Goal: Navigation & Orientation: Find specific page/section

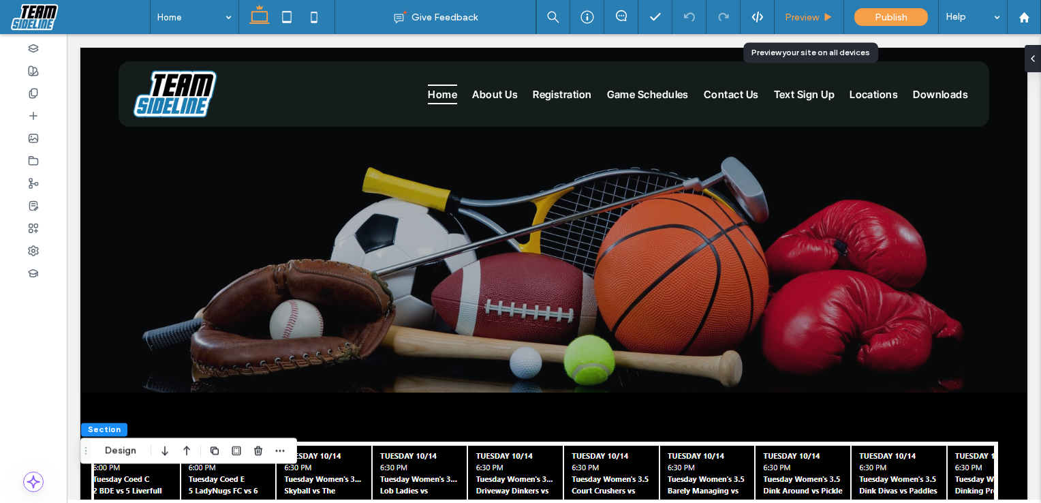
click at [797, 14] on span "Preview" at bounding box center [802, 18] width 34 height 12
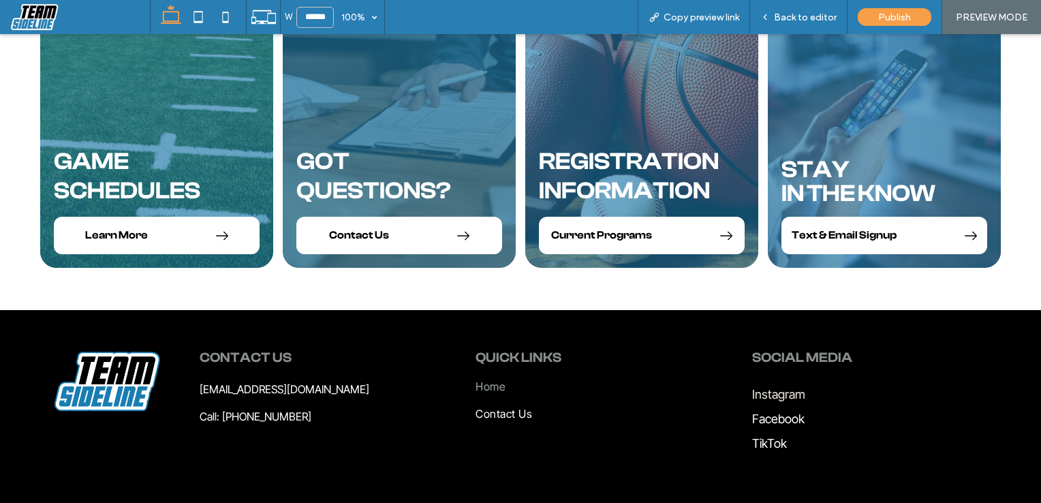
scroll to position [1509, 0]
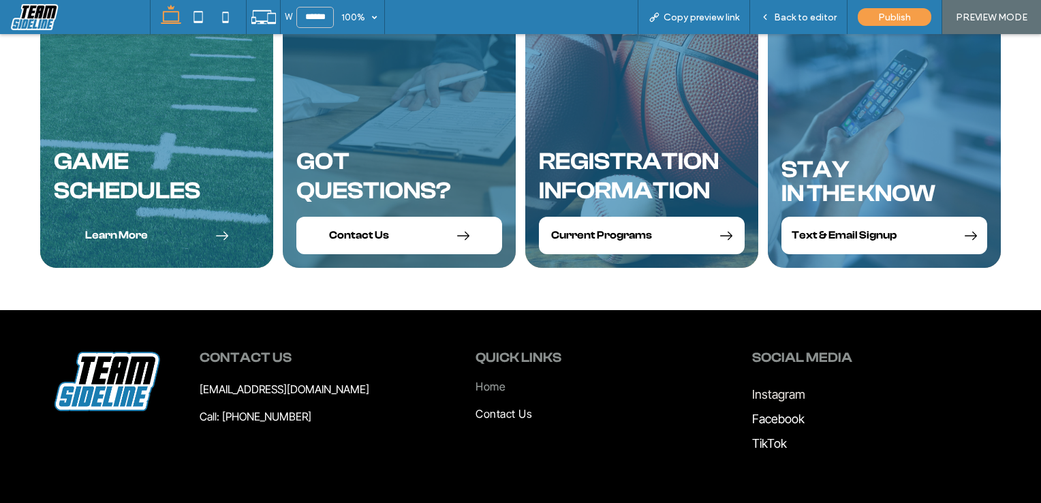
click at [110, 233] on span "Learn More" at bounding box center [116, 235] width 63 height 13
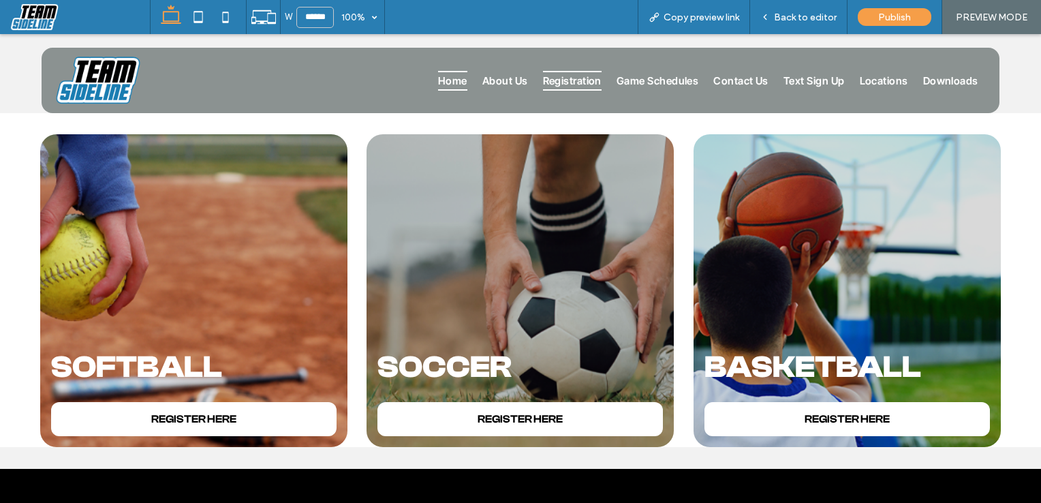
click at [444, 81] on span "Home" at bounding box center [452, 81] width 29 height 20
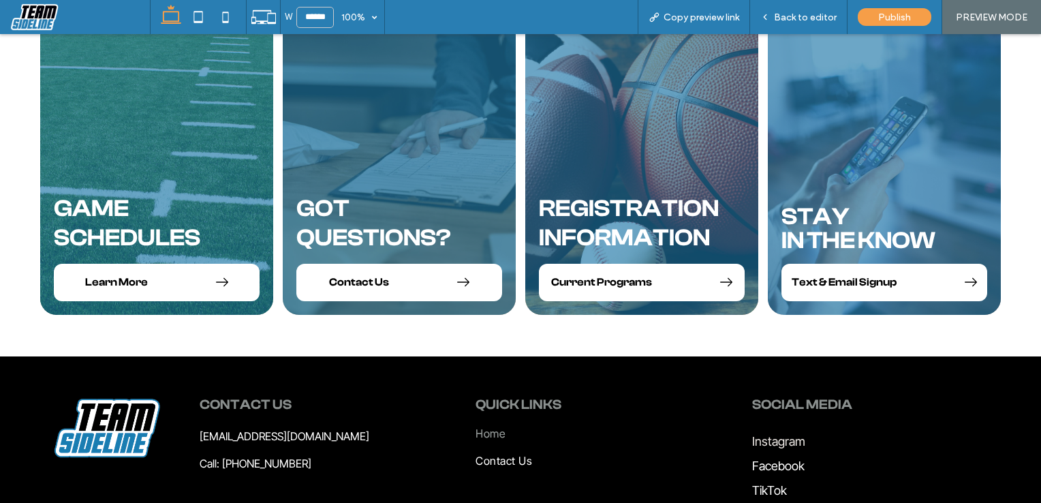
scroll to position [1218, 0]
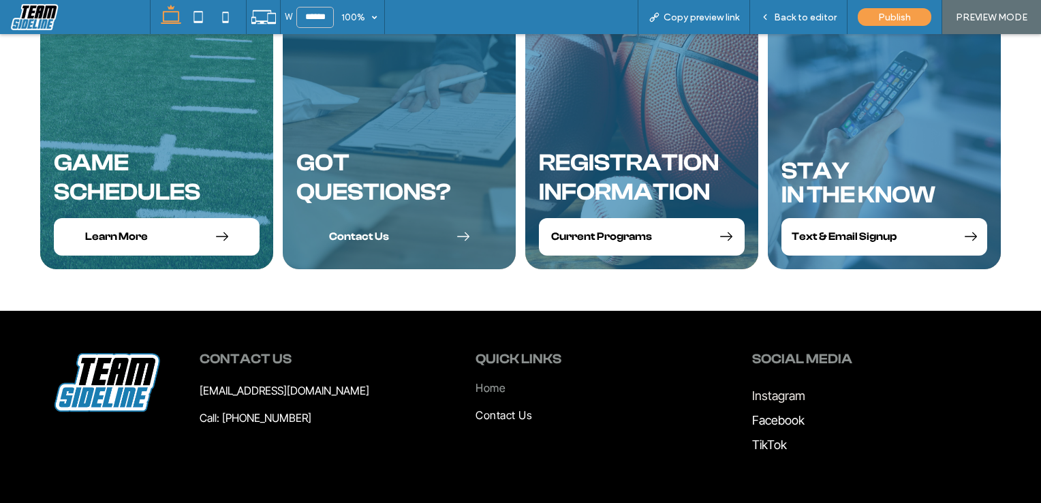
click at [360, 236] on span "Contact Us" at bounding box center [359, 236] width 60 height 13
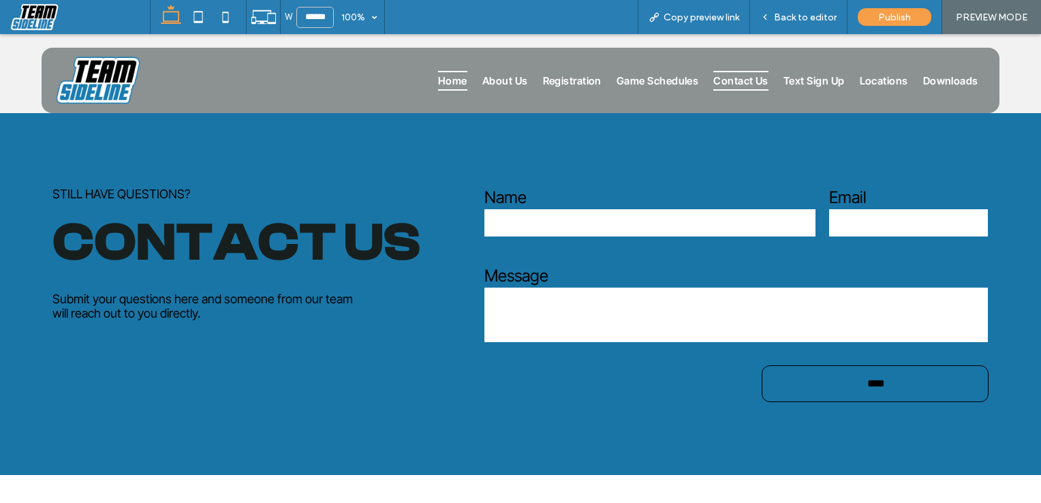
click at [451, 87] on span "Home" at bounding box center [452, 81] width 29 height 20
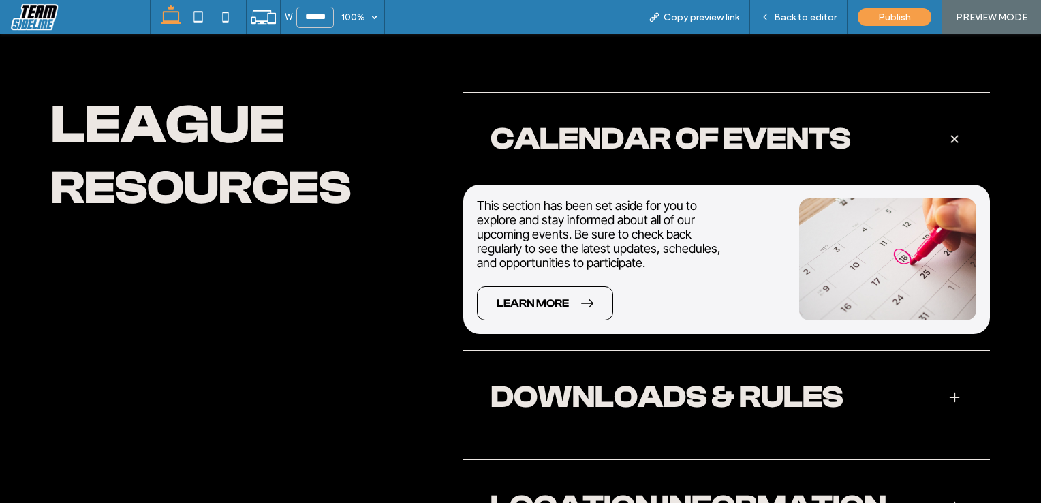
scroll to position [1218, 0]
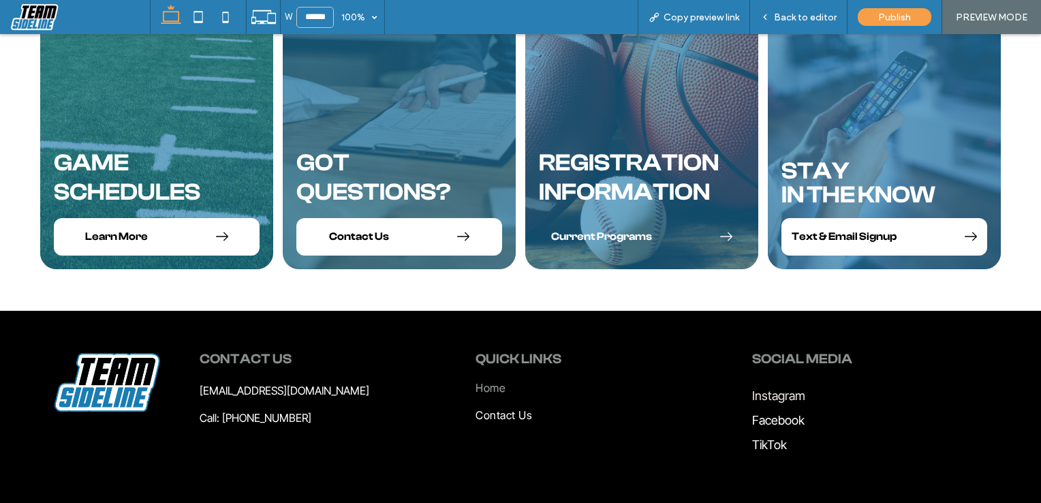
click at [620, 234] on span "Current Programs" at bounding box center [601, 236] width 101 height 13
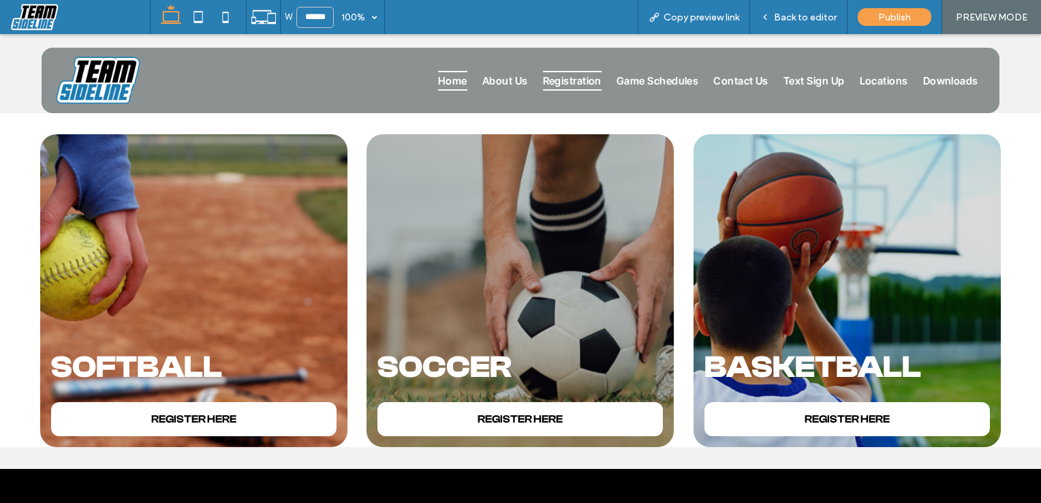
click at [442, 86] on span "Home" at bounding box center [452, 81] width 29 height 20
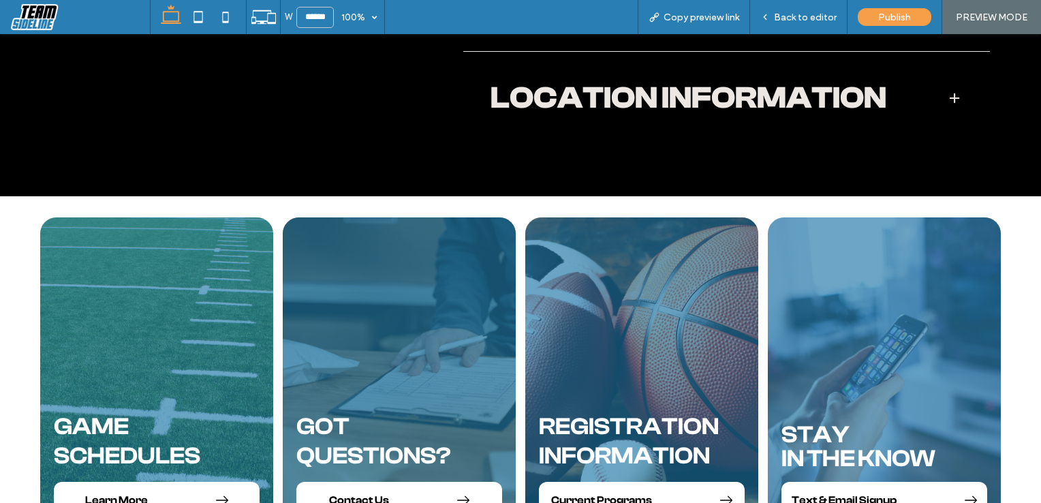
scroll to position [1218, 0]
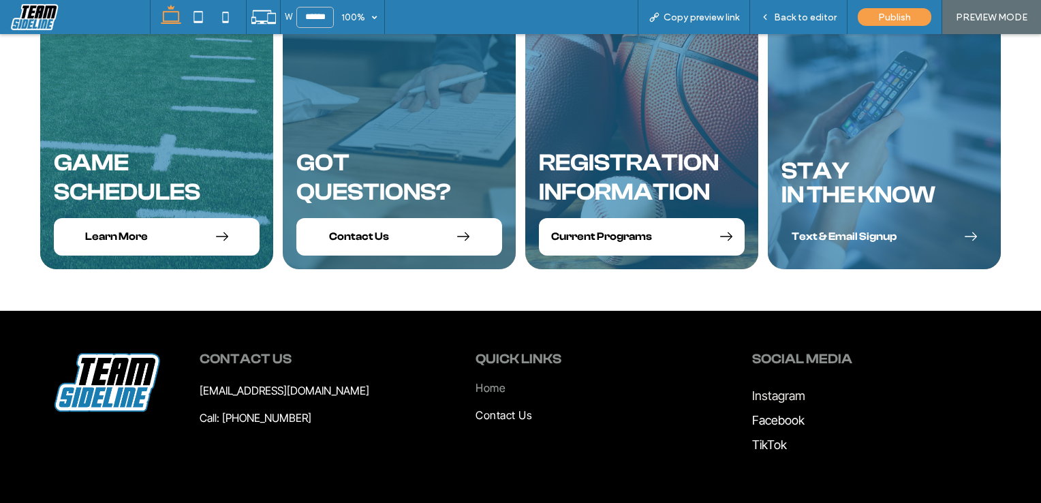
click at [836, 241] on span "Text & Email Signup" at bounding box center [844, 236] width 105 height 13
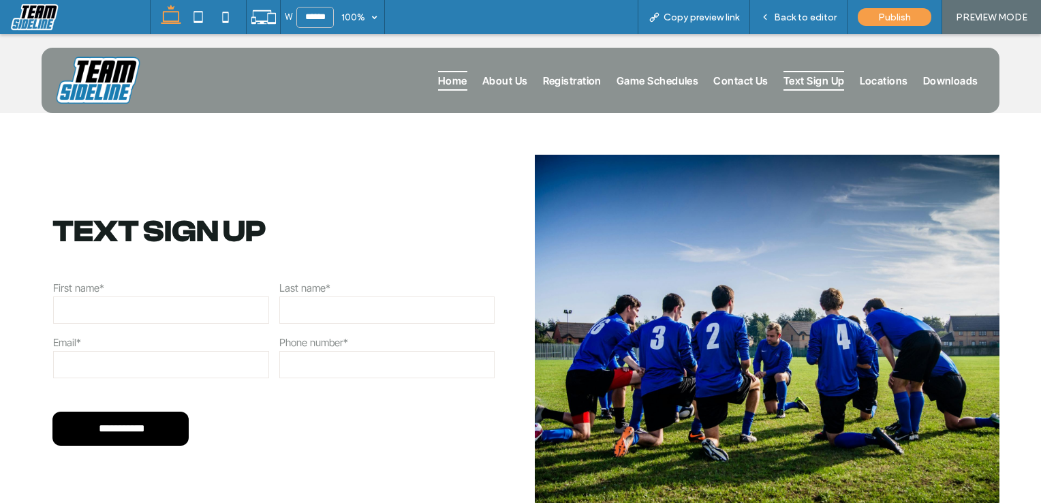
click at [457, 89] on span "Home" at bounding box center [452, 81] width 29 height 20
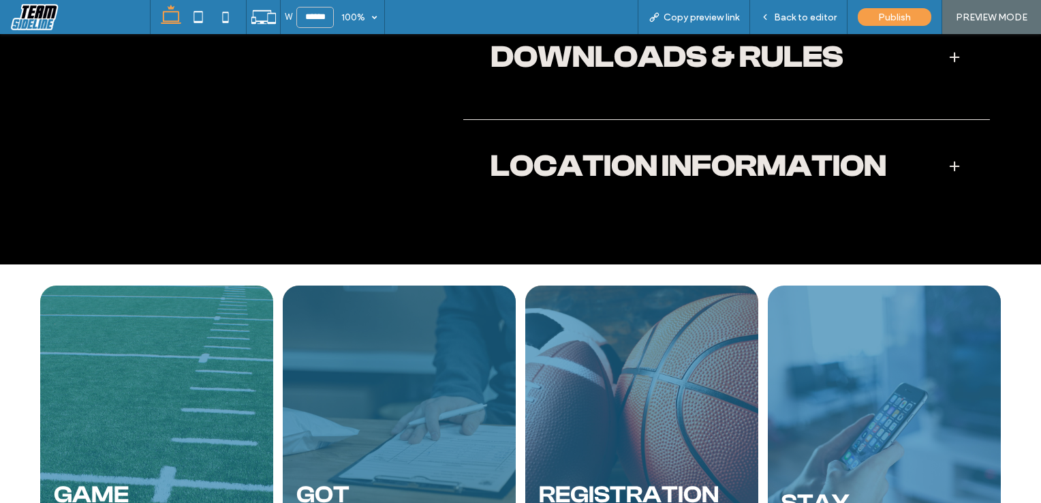
scroll to position [1022, 0]
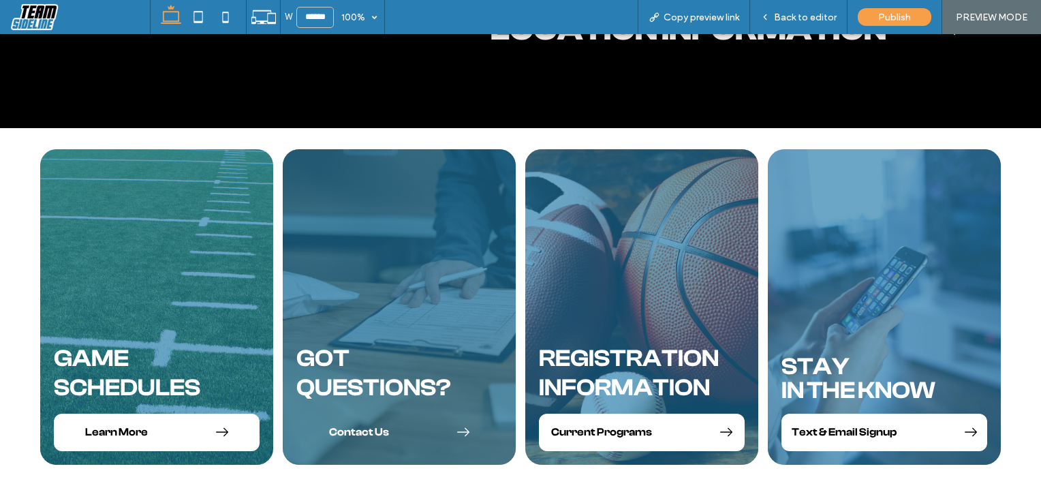
click at [385, 425] on link "Contact Us" at bounding box center [399, 432] width 206 height 37
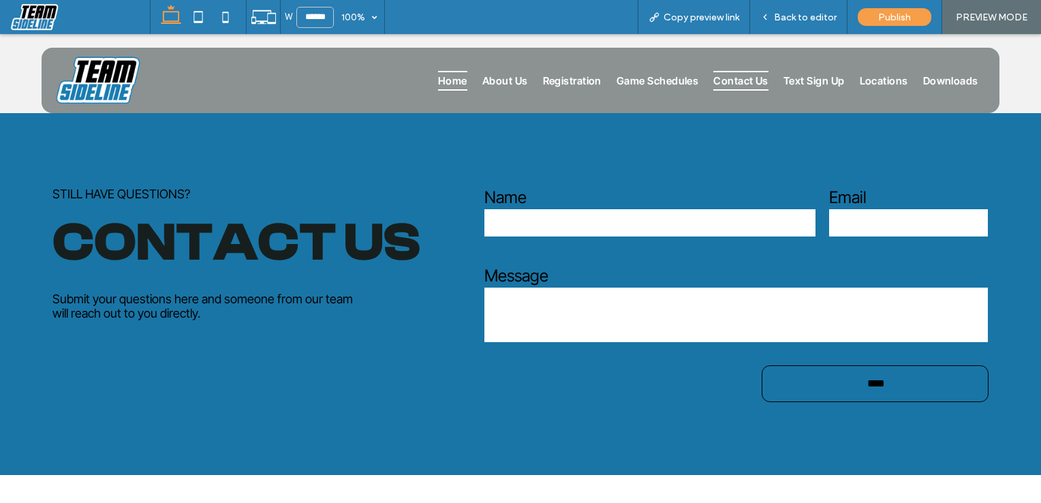
click at [438, 80] on span "Home" at bounding box center [452, 81] width 29 height 20
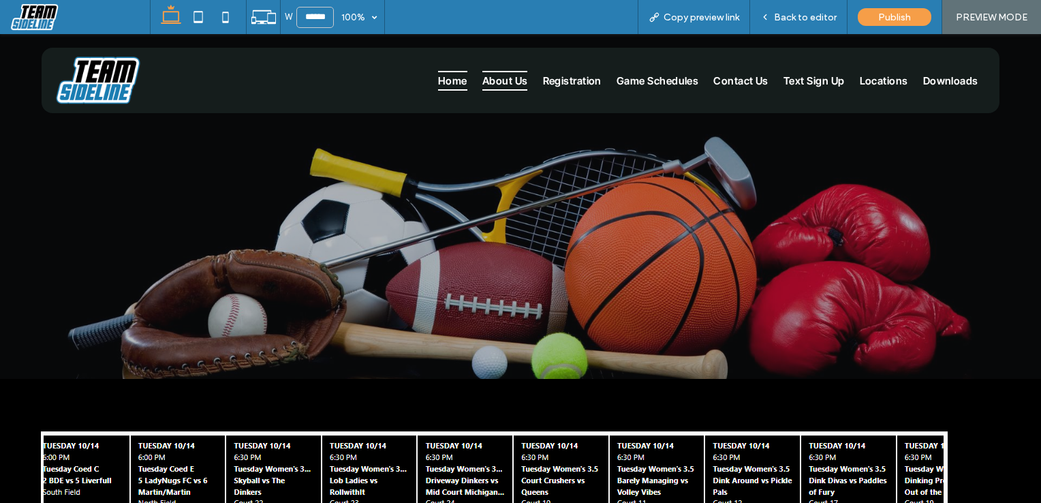
click at [515, 78] on span "About Us" at bounding box center [506, 81] width 46 height 20
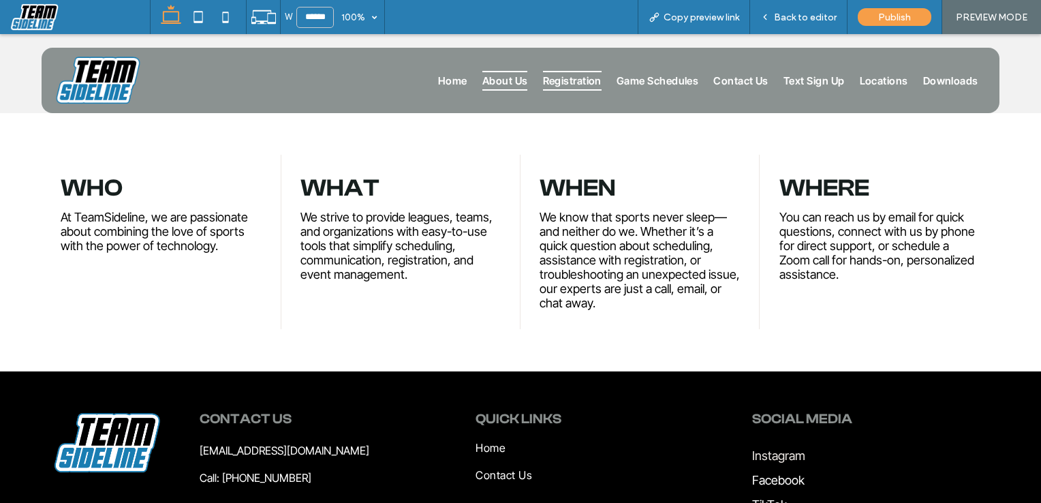
click at [577, 78] on span "Registration" at bounding box center [572, 81] width 59 height 20
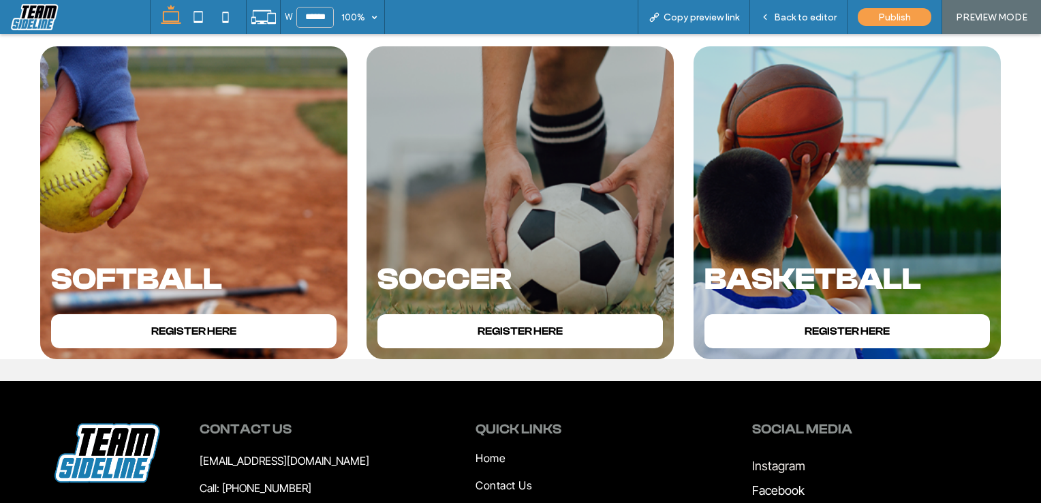
scroll to position [22, 0]
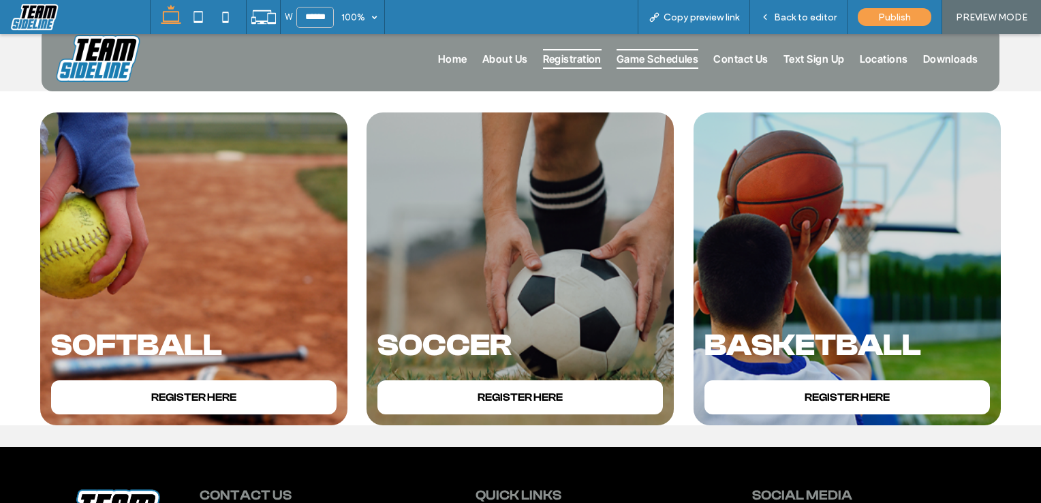
click at [637, 61] on span "Game Schedules" at bounding box center [658, 59] width 82 height 20
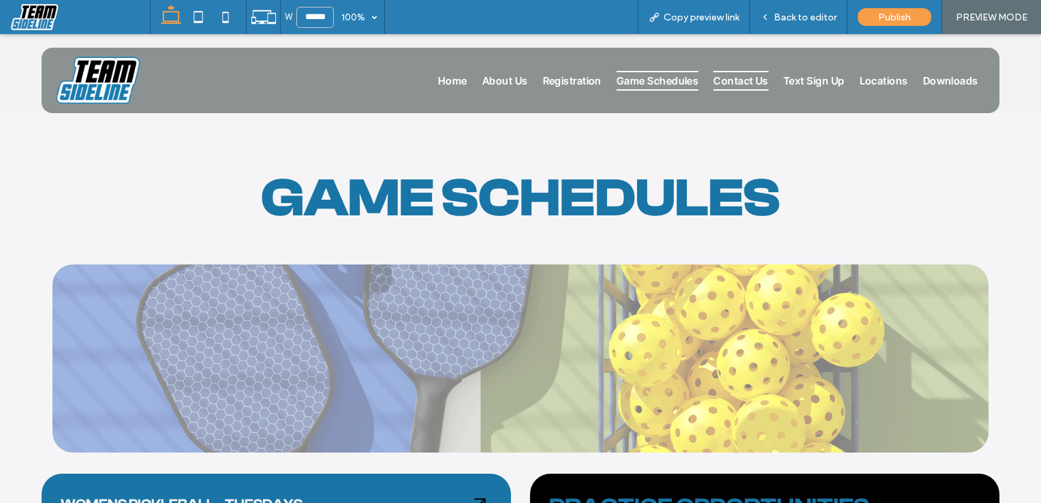
click at [744, 80] on span "Contact Us" at bounding box center [741, 81] width 55 height 20
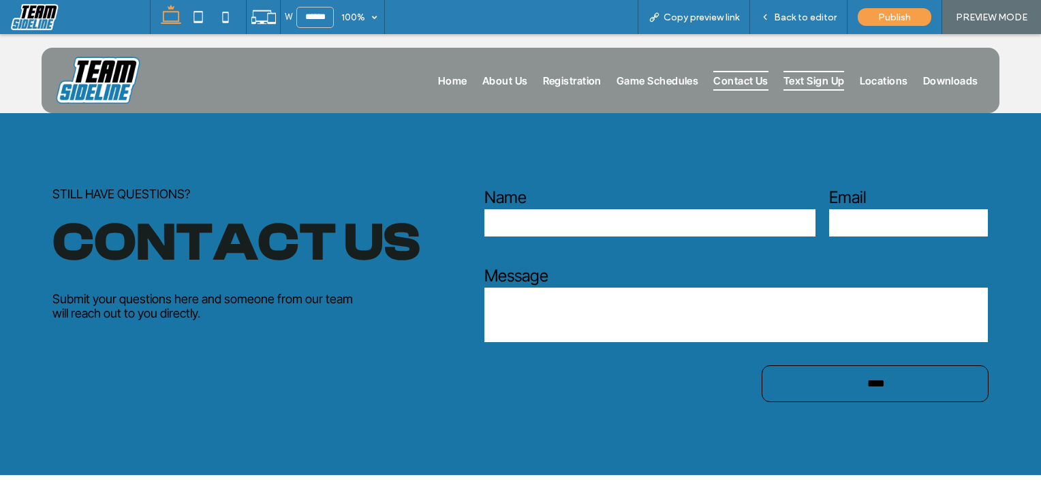
click at [804, 84] on span "Text Sign Up" at bounding box center [814, 81] width 61 height 20
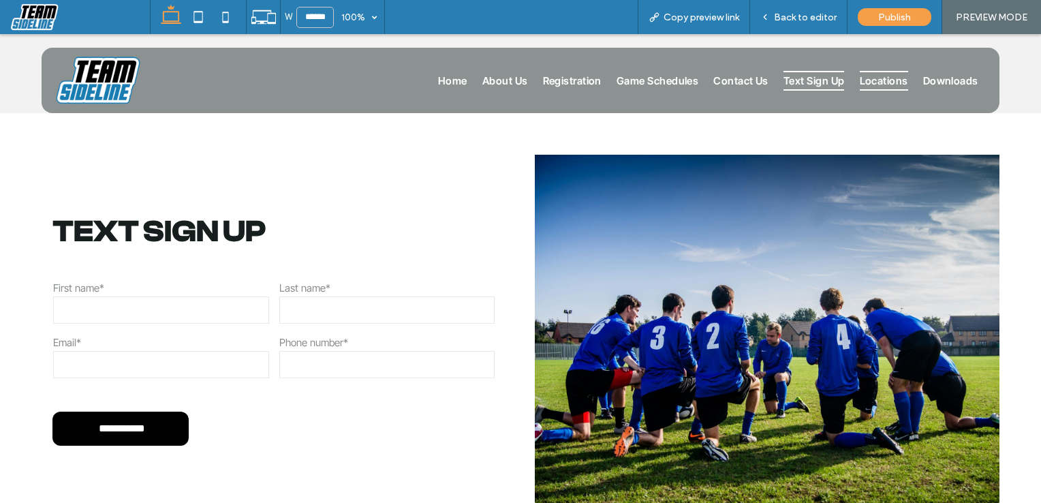
click at [878, 84] on span "Locations" at bounding box center [884, 81] width 48 height 20
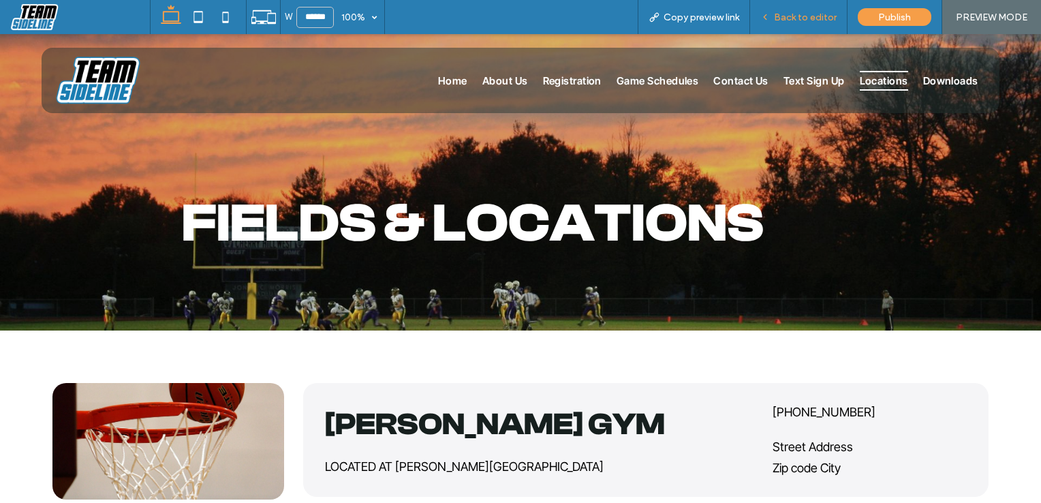
click at [811, 25] on div "Back to editor" at bounding box center [798, 17] width 97 height 34
click at [795, 20] on span "Back to editor" at bounding box center [805, 18] width 63 height 12
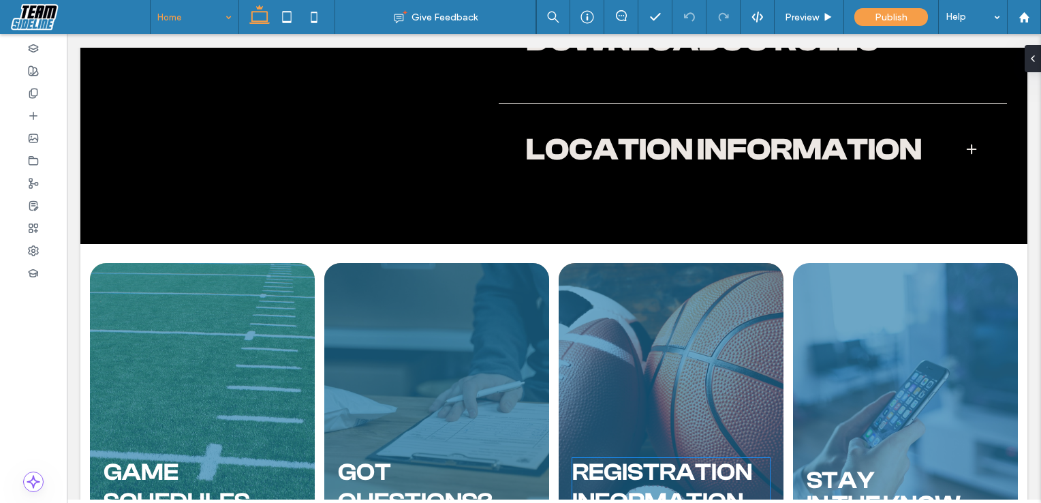
scroll to position [669, 0]
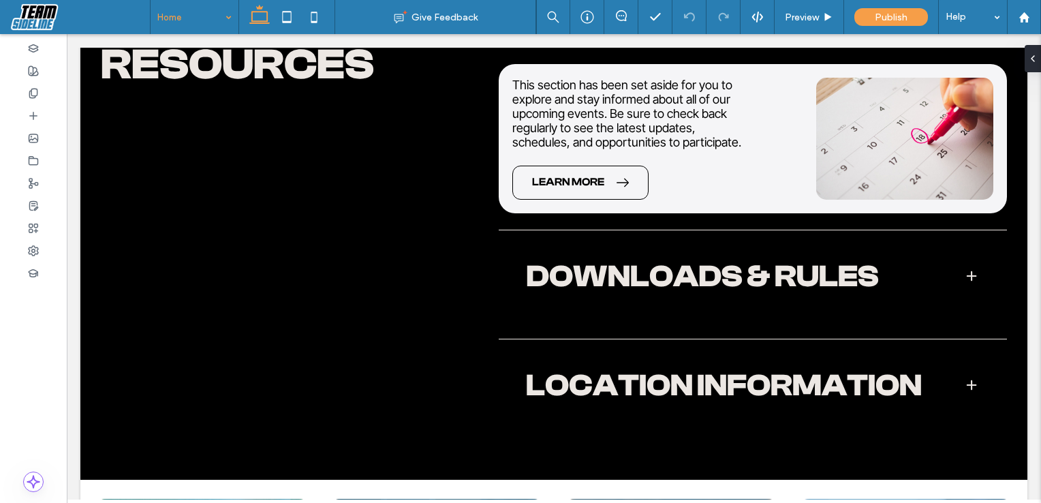
click at [193, 14] on input at bounding box center [190, 17] width 67 height 34
